Goal: Information Seeking & Learning: Find specific fact

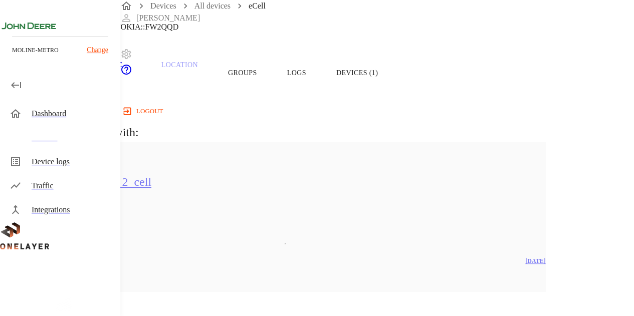
scroll to position [71, 0]
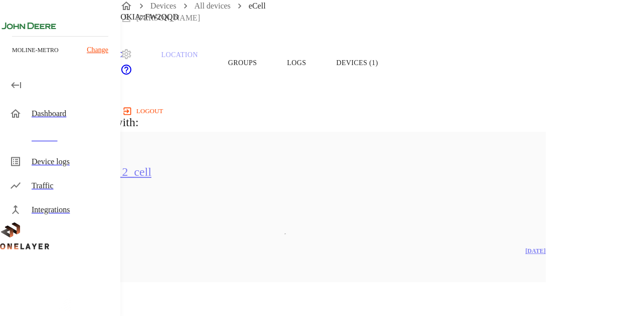
click at [69, 74] on button "Overview" at bounding box center [34, 63] width 69 height 64
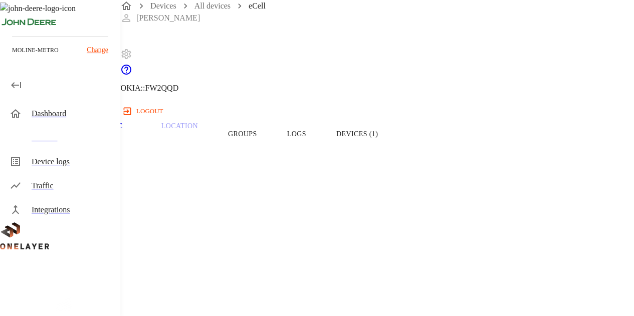
click at [321, 158] on button "Logs" at bounding box center [296, 134] width 49 height 64
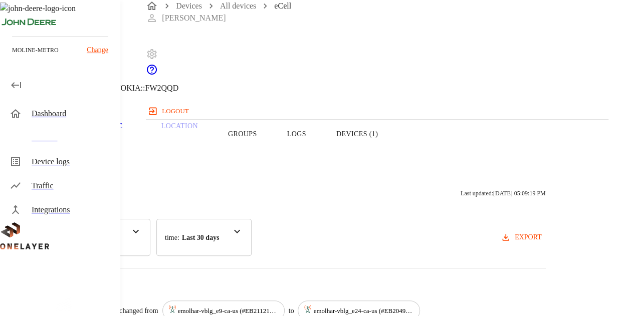
click at [69, 153] on button "Overview" at bounding box center [34, 134] width 69 height 64
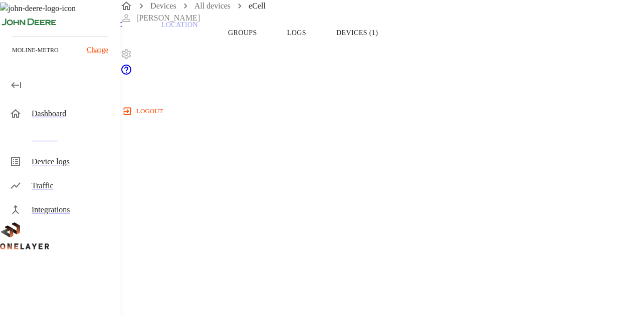
scroll to position [97, 0]
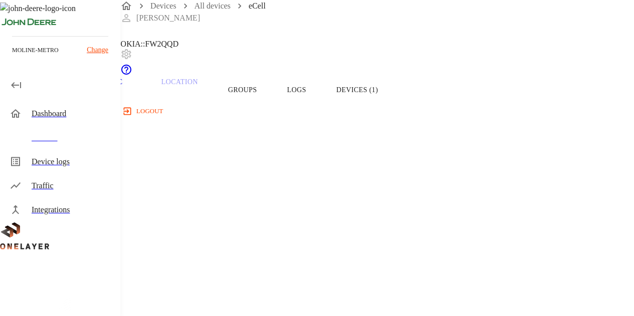
scroll to position [44, 0]
click at [393, 100] on button "Devices (1)" at bounding box center [357, 91] width 72 height 64
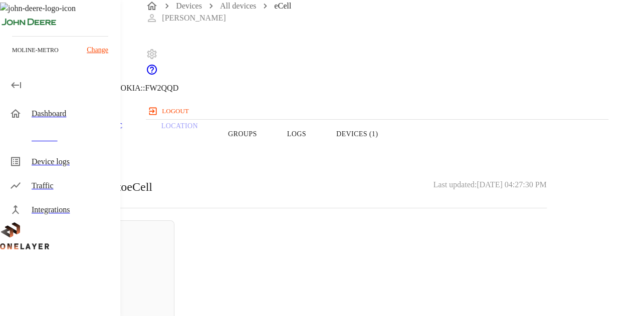
click at [272, 148] on button "Groups" at bounding box center [242, 134] width 59 height 64
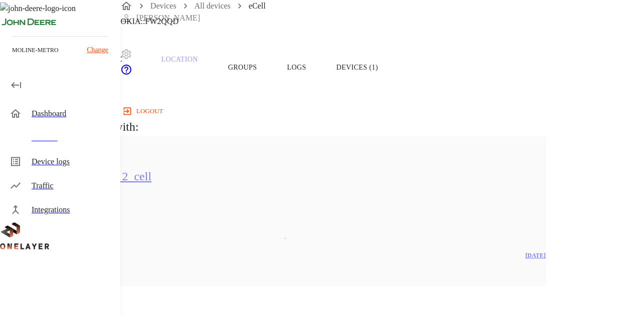
scroll to position [72, 0]
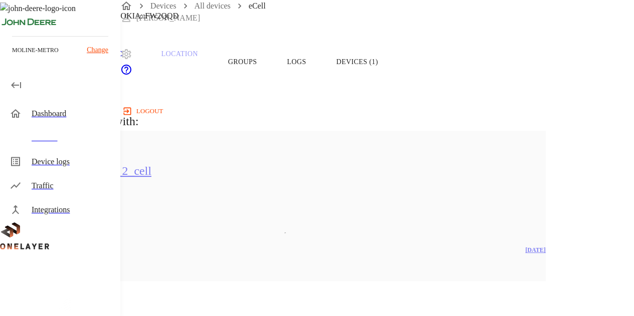
click at [258, 196] on div "hx_ot_vbldg_d570_2_cell 3 Devices 1 Models" at bounding box center [285, 180] width 520 height 98
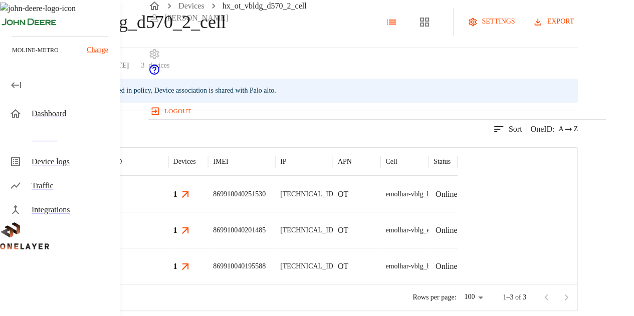
click at [163, 36] on div "hx_ot_vbldg_d570_2_cell settings export" at bounding box center [289, 22] width 578 height 28
click at [6, 27] on icon at bounding box center [3, 22] width 6 height 10
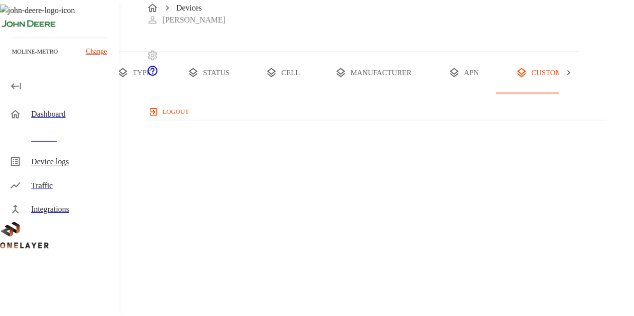
scroll to position [0, 92]
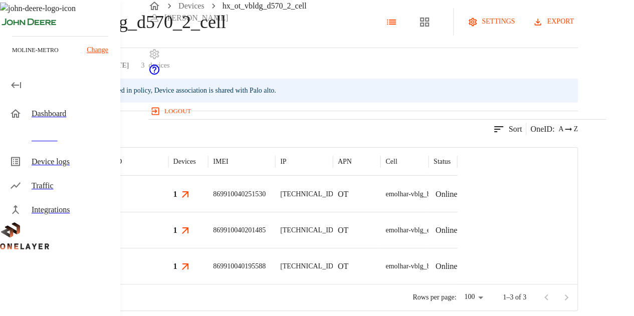
scroll to position [72, 0]
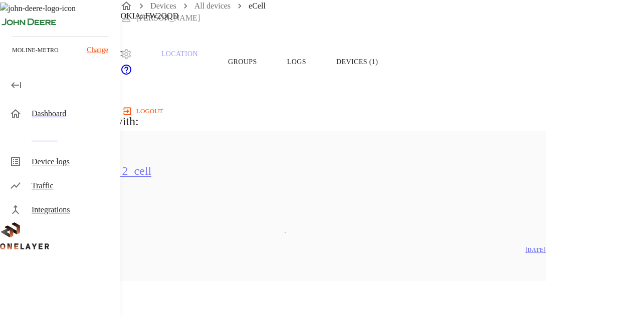
click at [69, 81] on button "Overview" at bounding box center [34, 62] width 69 height 64
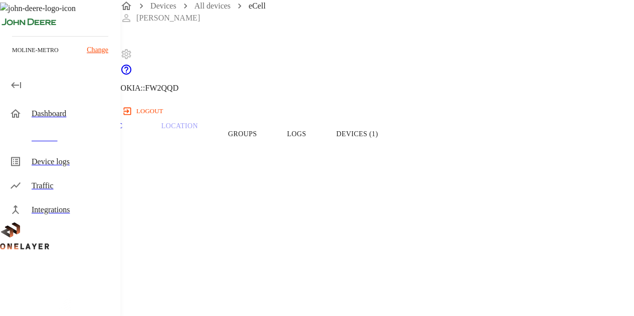
copy span "8900099100002588112"
